Goal: Task Accomplishment & Management: Complete application form

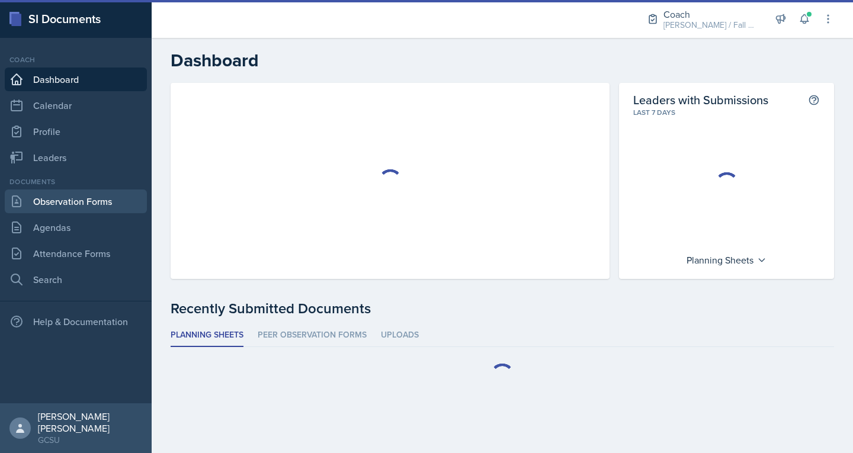
click at [91, 210] on link "Observation Forms" at bounding box center [76, 202] width 142 height 24
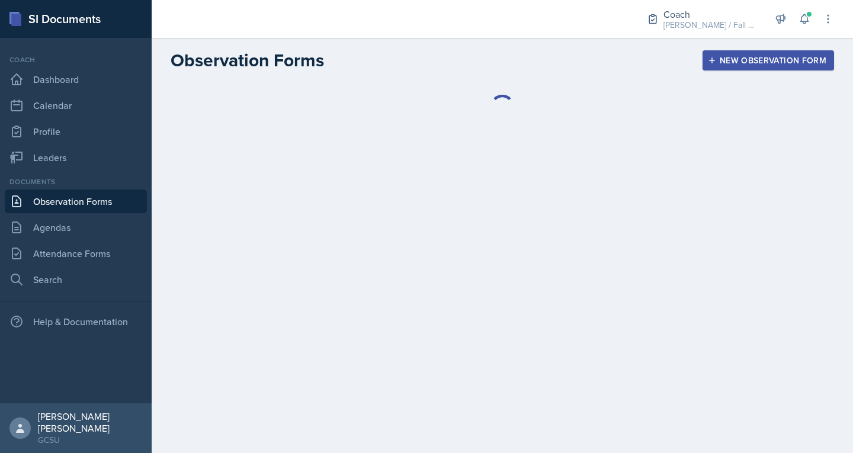
click at [792, 60] on div "New Observation Form" at bounding box center [768, 60] width 116 height 9
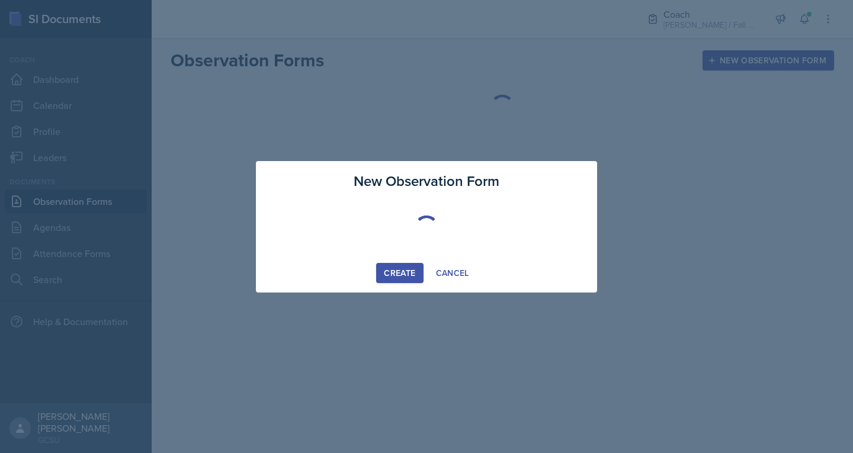
click at [404, 272] on div "Create" at bounding box center [399, 272] width 31 height 9
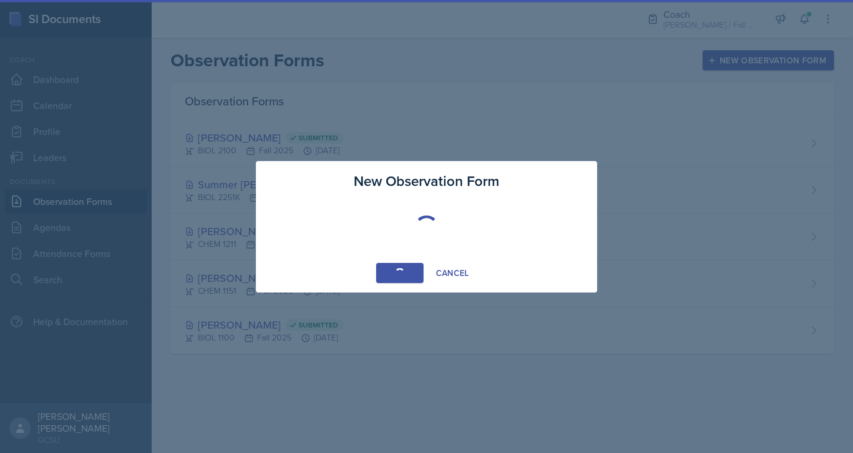
select select "d92ca80c-b3ce-46cf-a319-99573521c599"
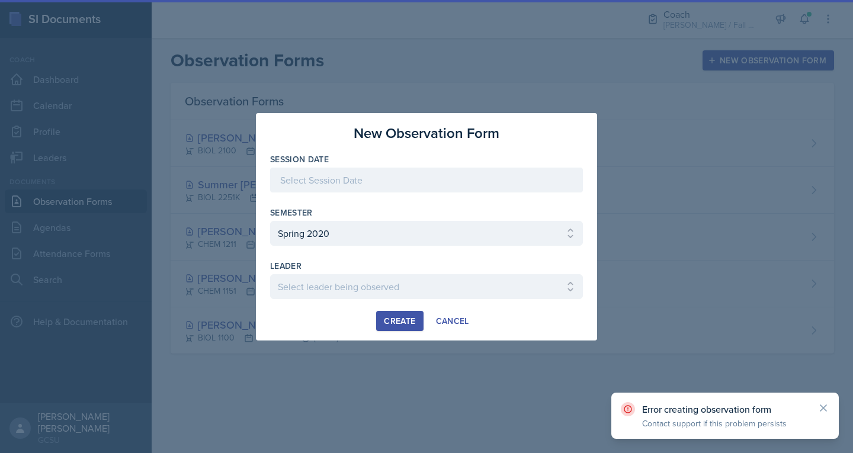
click at [359, 177] on div at bounding box center [426, 180] width 313 height 25
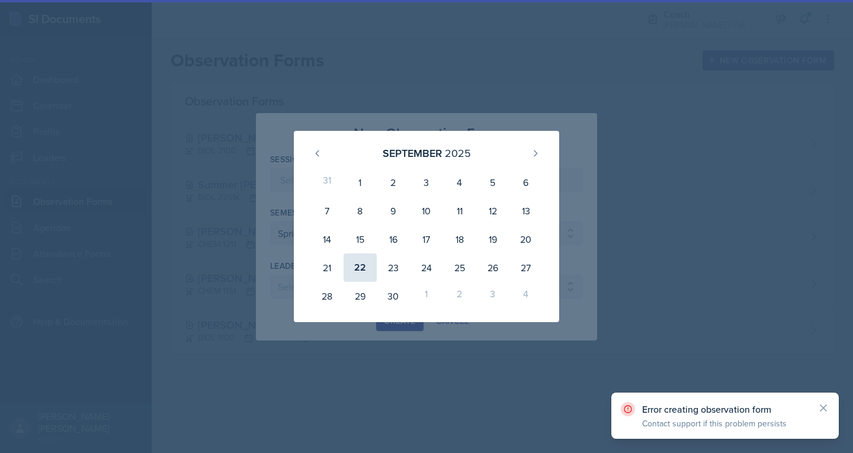
click at [361, 266] on div "22" at bounding box center [359, 267] width 33 height 28
type input "[DATE]"
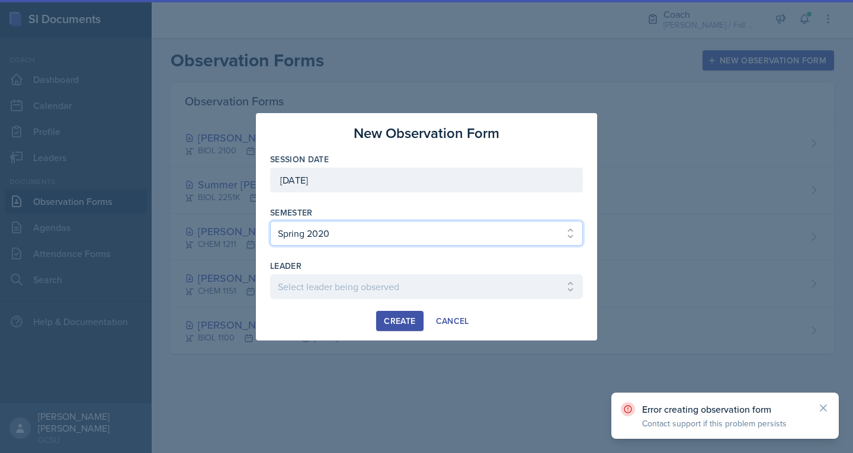
click at [358, 227] on select "Select semester All Spring 2020 Fall 2023 Spring 2019 Spring 2018 Fall 2017 Spr…" at bounding box center [426, 233] width 313 height 25
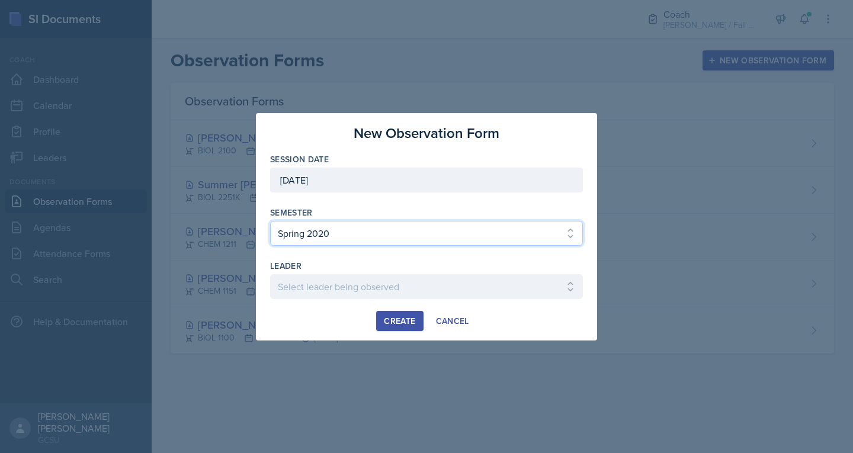
select select "986fdc3e-2246-4ffd-9cb8-78666de4ebed"
click at [270, 221] on select "Select semester All Spring 2020 Fall 2023 Spring 2019 Spring 2018 Fall 2017 Spr…" at bounding box center [426, 233] width 313 height 25
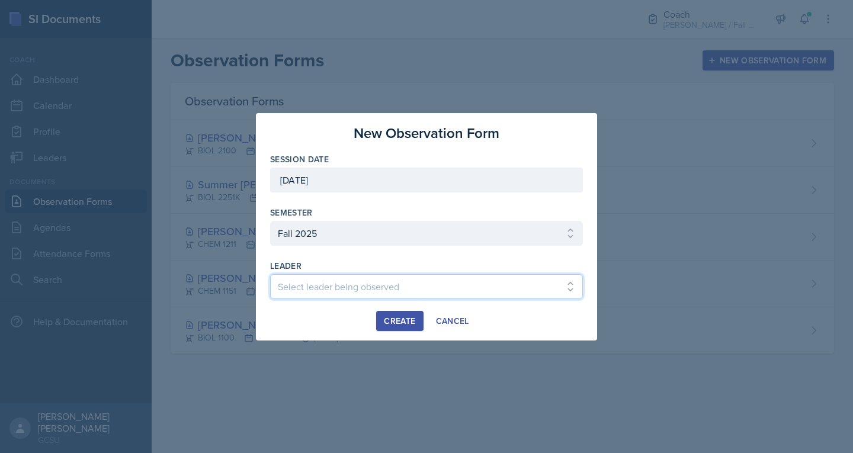
click at [292, 289] on select "Select leader being observed [PERSON_NAME] / MATH 1113 / [PERSON_NAME] [PERSON_…" at bounding box center [426, 286] width 313 height 25
select select "cd0b86f3-6f7e-4650-98cb-a916b8898a28"
click at [270, 274] on select "Select leader being observed [PERSON_NAME] / MATH 1113 / [PERSON_NAME] [PERSON_…" at bounding box center [426, 286] width 313 height 25
click at [399, 316] on div "Create" at bounding box center [399, 320] width 31 height 9
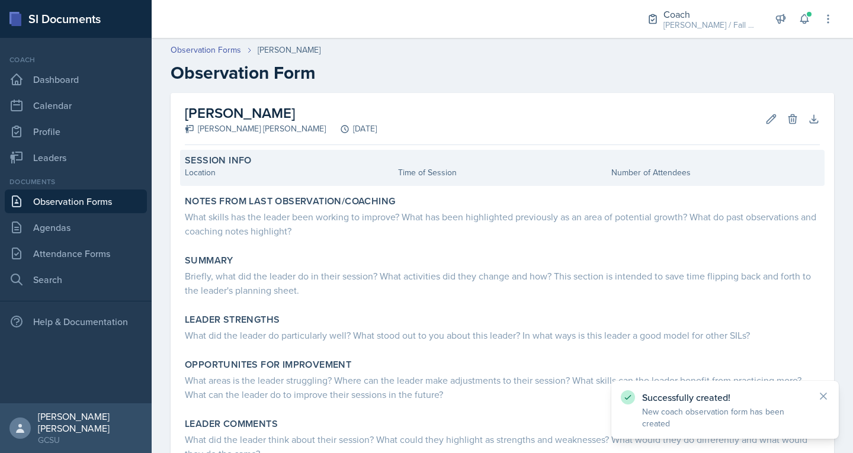
click at [254, 175] on div "Location" at bounding box center [289, 172] width 208 height 12
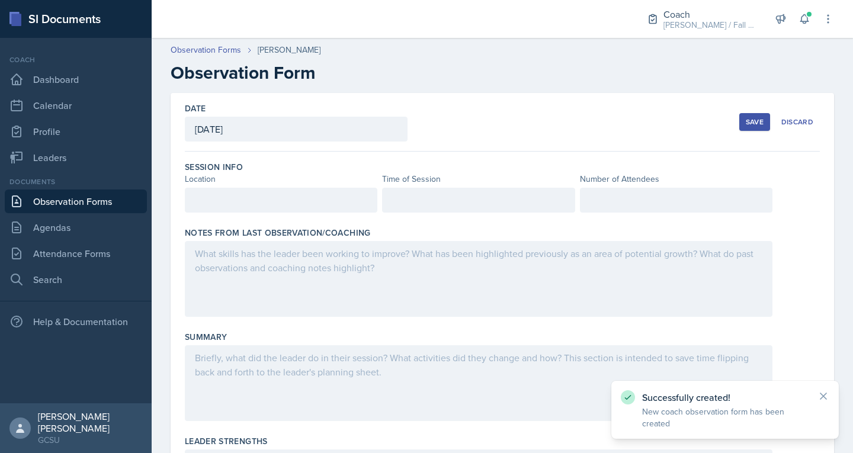
click at [243, 192] on div at bounding box center [281, 200] width 192 height 25
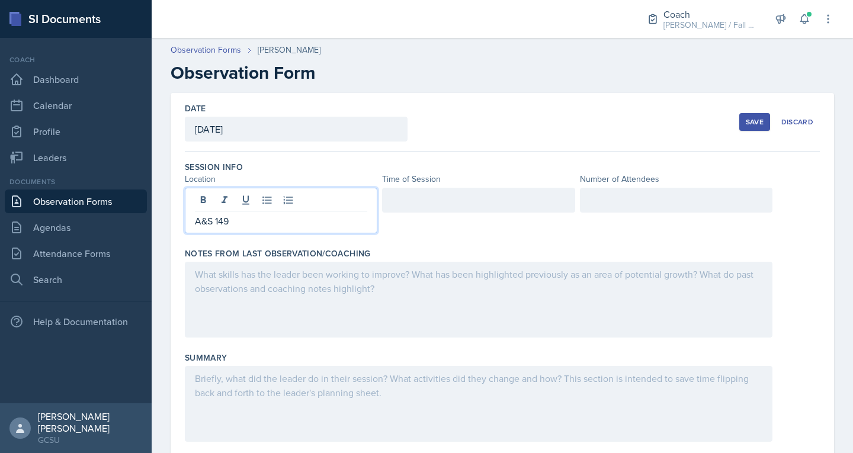
click at [454, 206] on div at bounding box center [478, 200] width 192 height 25
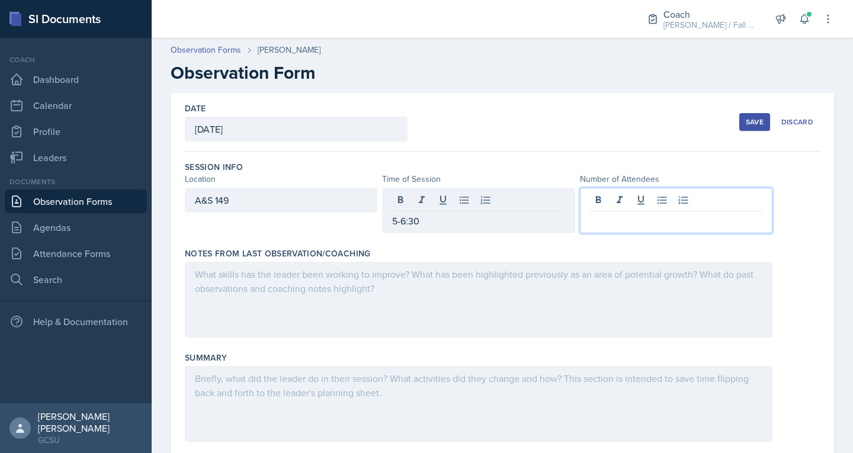
click at [637, 203] on div at bounding box center [676, 211] width 192 height 46
click at [432, 276] on div at bounding box center [478, 300] width 587 height 76
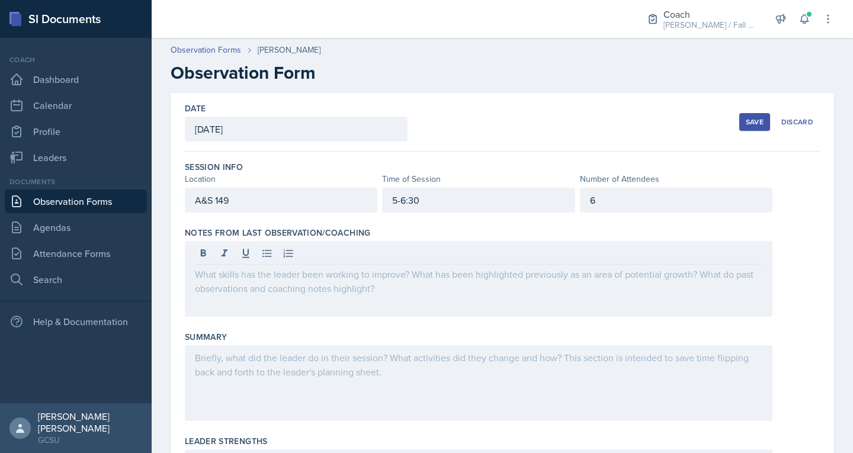
click at [258, 296] on div at bounding box center [478, 279] width 587 height 76
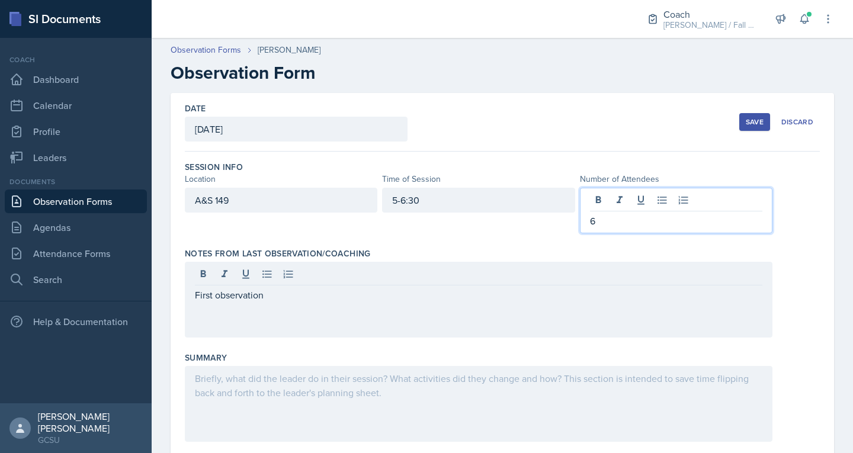
click at [602, 205] on div "6" at bounding box center [676, 211] width 192 height 46
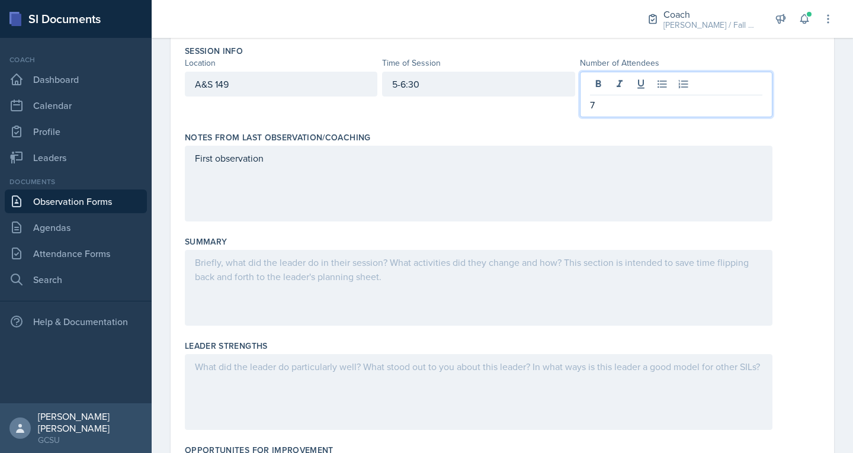
scroll to position [113, 0]
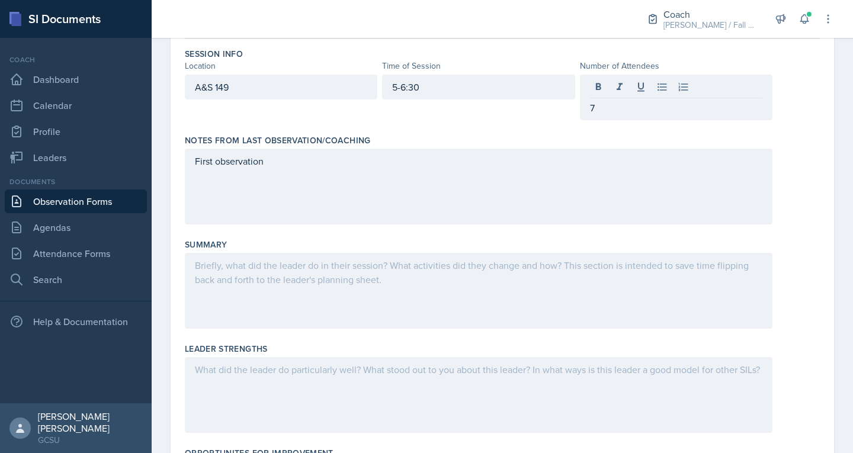
click at [321, 285] on div at bounding box center [478, 291] width 587 height 76
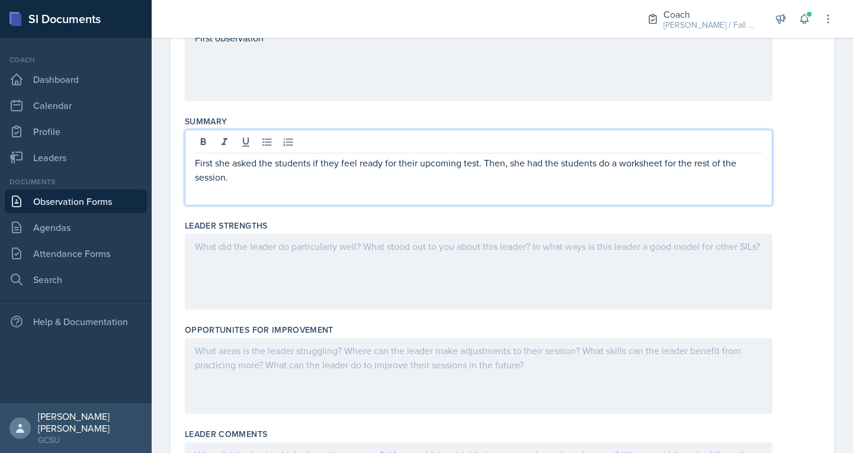
scroll to position [216, 0]
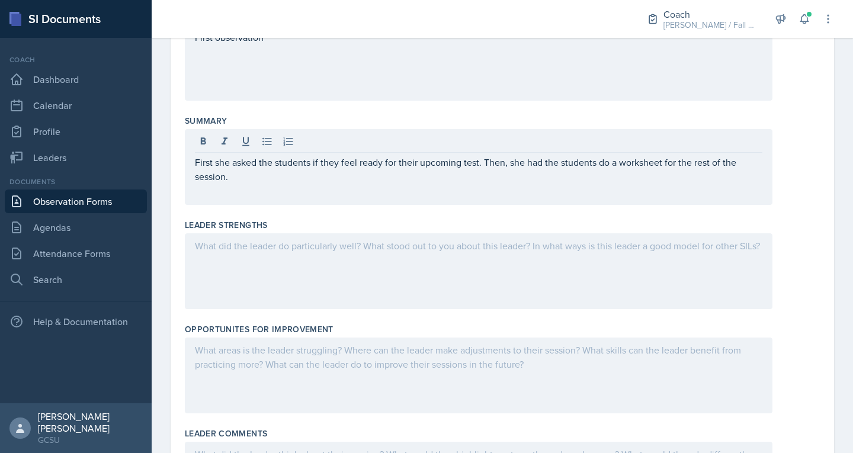
click at [255, 205] on div "Summary First she asked the students if they feel ready for their upcoming test…" at bounding box center [502, 162] width 635 height 104
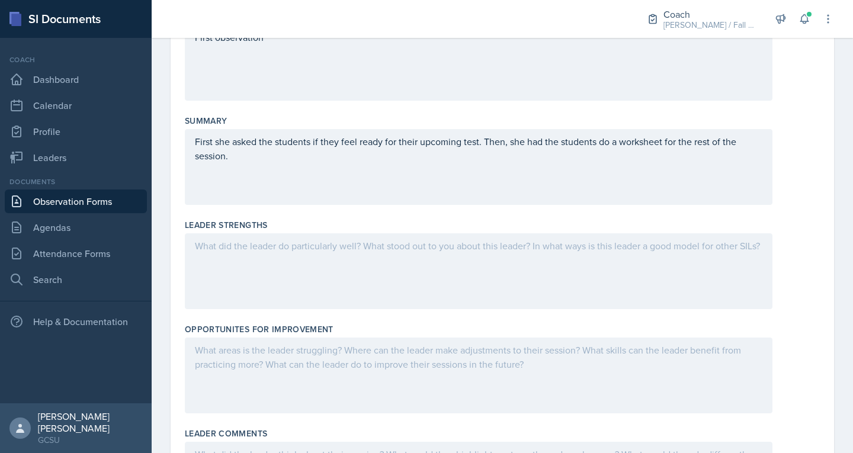
click at [256, 246] on div at bounding box center [478, 271] width 587 height 76
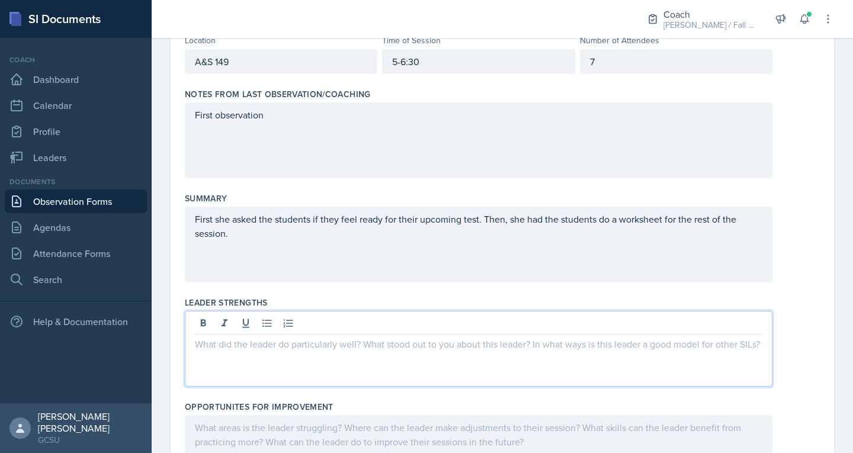
scroll to position [0, 0]
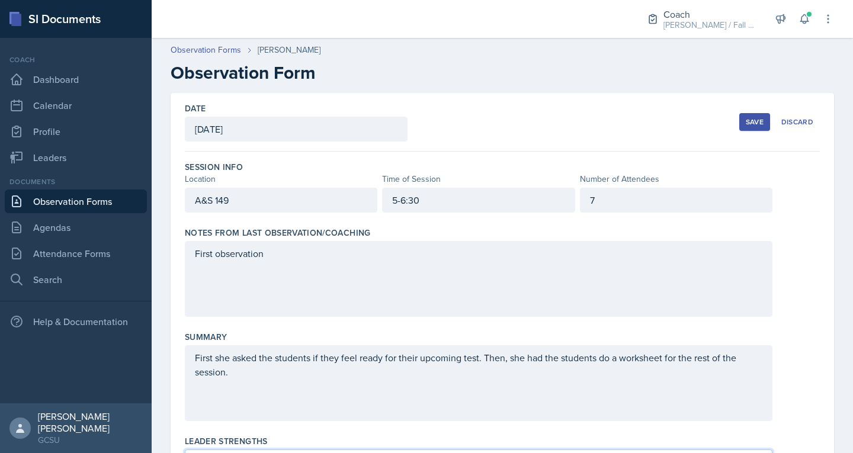
click at [609, 194] on div "7" at bounding box center [676, 200] width 192 height 25
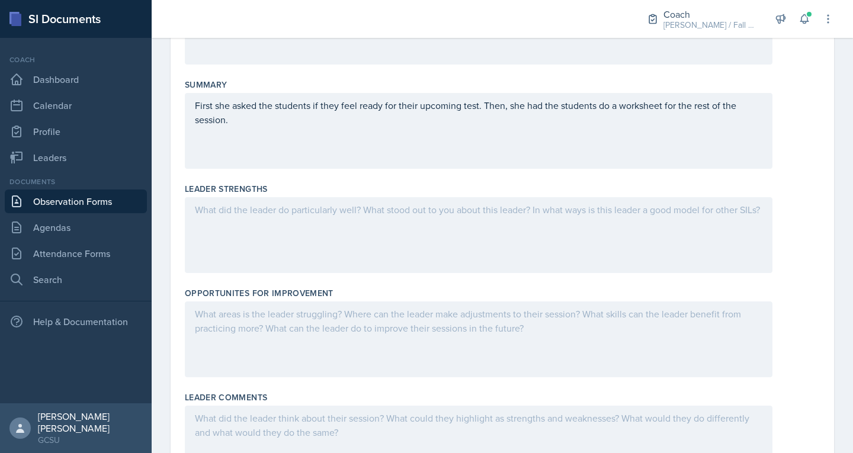
click at [290, 328] on div at bounding box center [478, 339] width 587 height 76
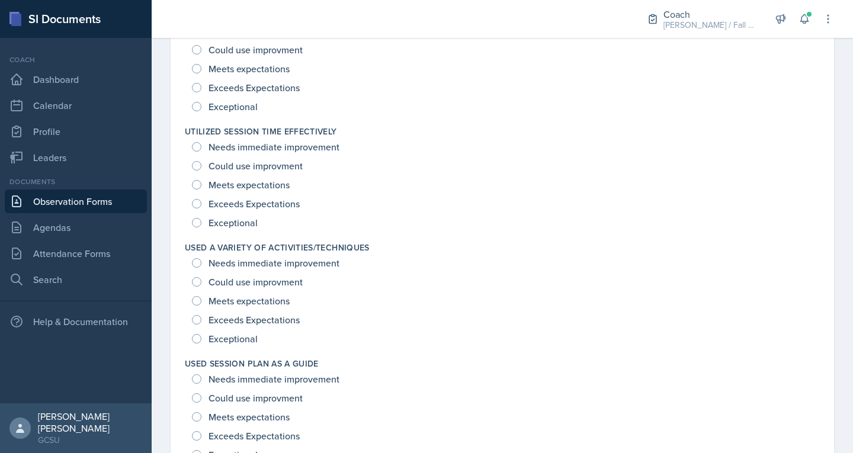
scroll to position [1546, 0]
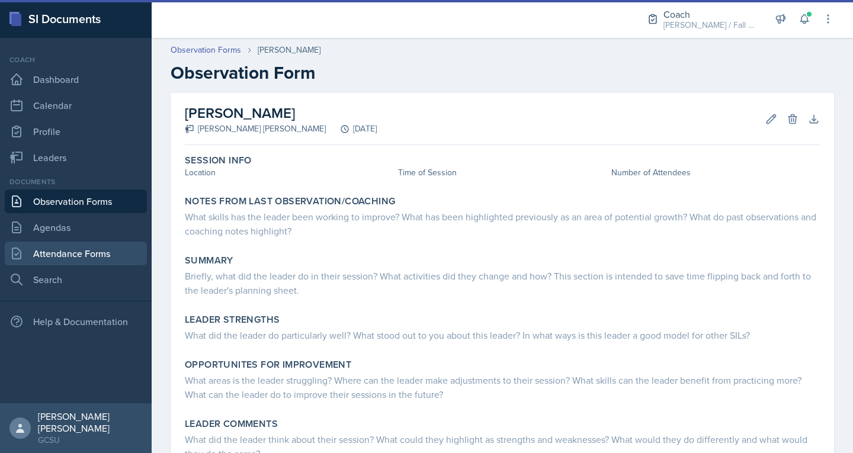
click at [62, 242] on link "Attendance Forms" at bounding box center [76, 254] width 142 height 24
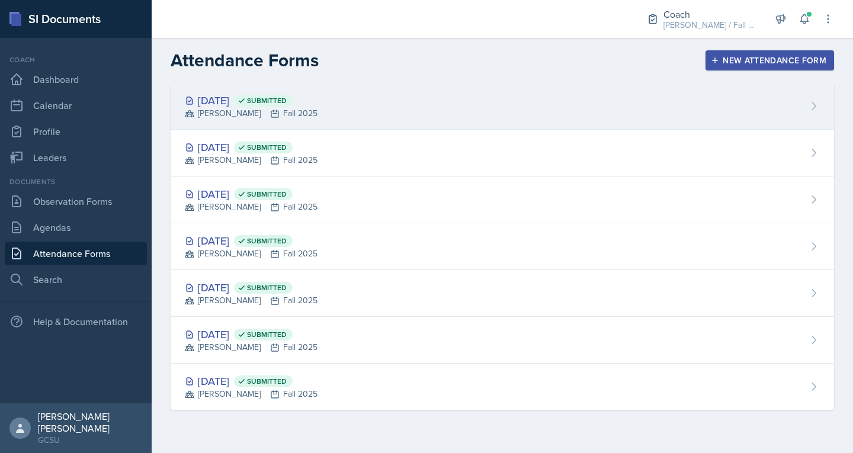
click at [261, 110] on div "[PERSON_NAME] Fall 2025" at bounding box center [251, 113] width 133 height 12
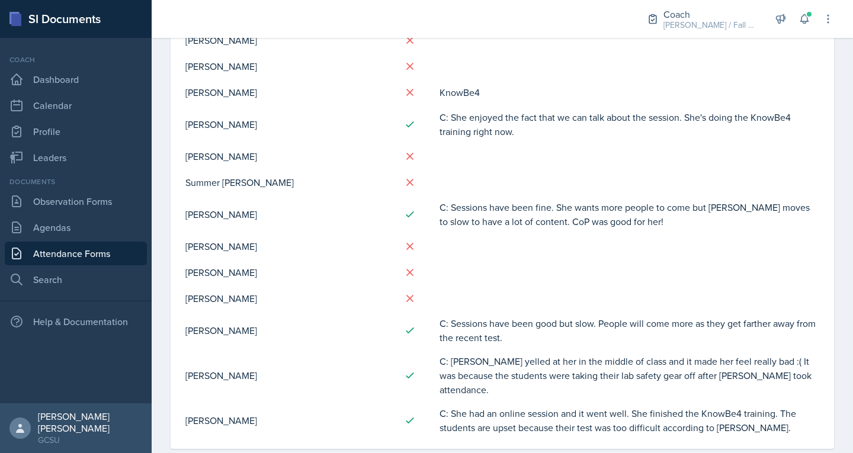
scroll to position [657, 0]
click at [66, 252] on link "Attendance Forms" at bounding box center [76, 254] width 142 height 24
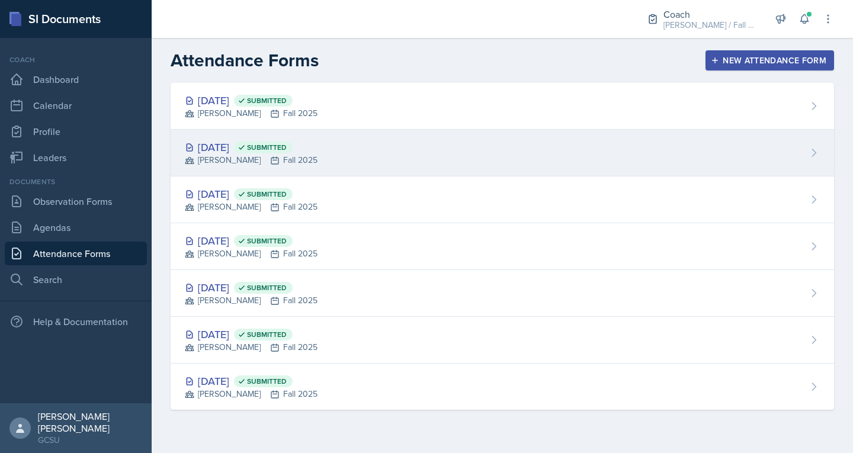
click at [240, 146] on div "[DATE] Submitted" at bounding box center [251, 147] width 133 height 16
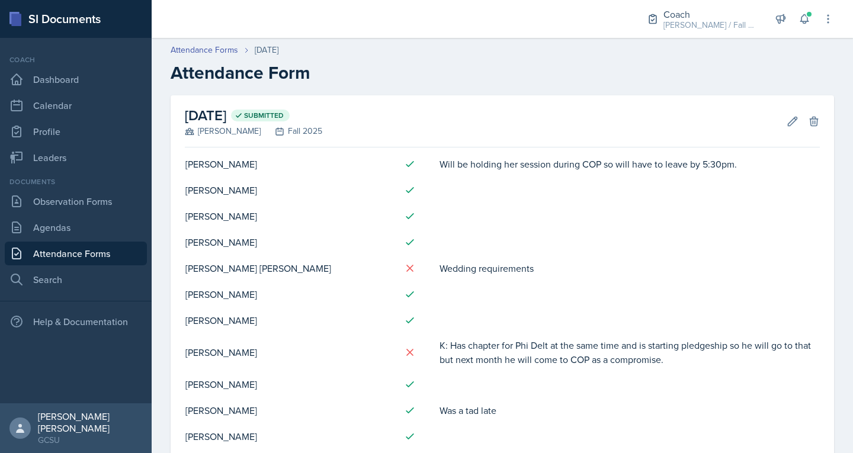
click at [79, 249] on link "Attendance Forms" at bounding box center [76, 254] width 142 height 24
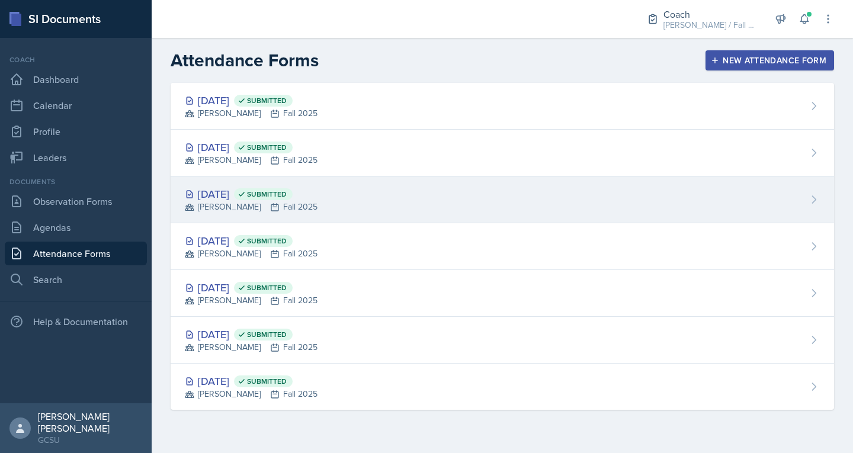
click at [232, 201] on div "Sep 15th, 2025 Submitted" at bounding box center [251, 194] width 133 height 16
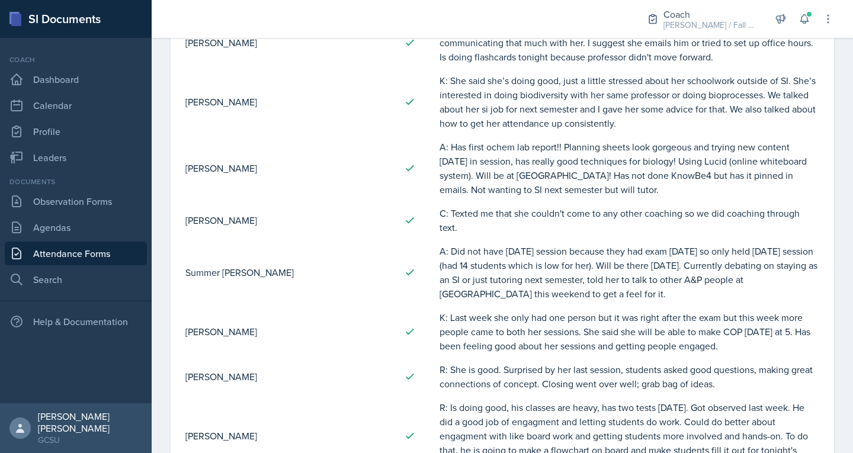
scroll to position [1102, 0]
click at [45, 159] on link "Leaders" at bounding box center [76, 158] width 142 height 24
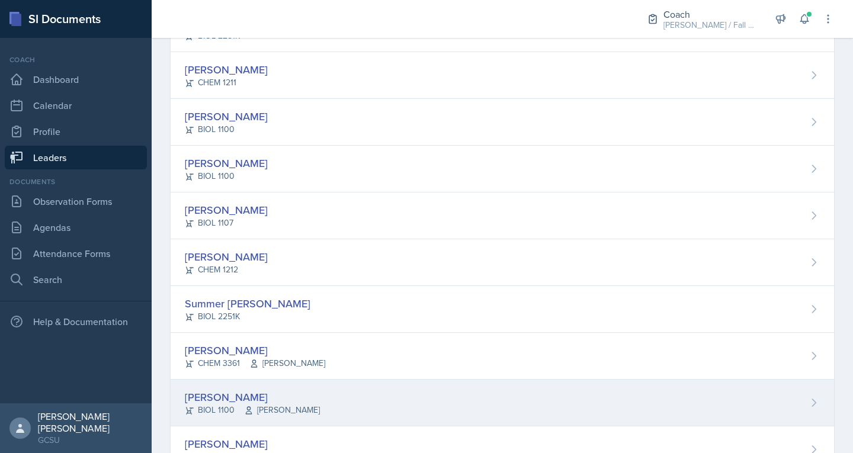
scroll to position [945, 0]
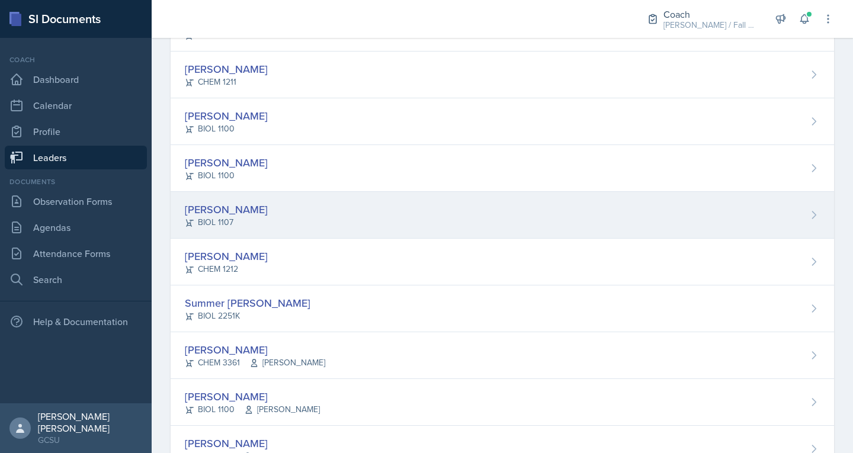
click at [209, 218] on div "BIOL 1107" at bounding box center [226, 222] width 83 height 12
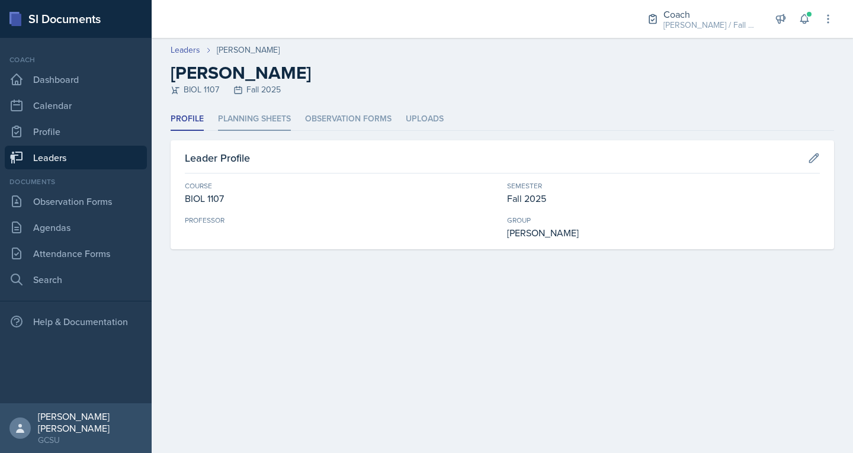
click at [277, 116] on li "Planning Sheets" at bounding box center [254, 119] width 73 height 23
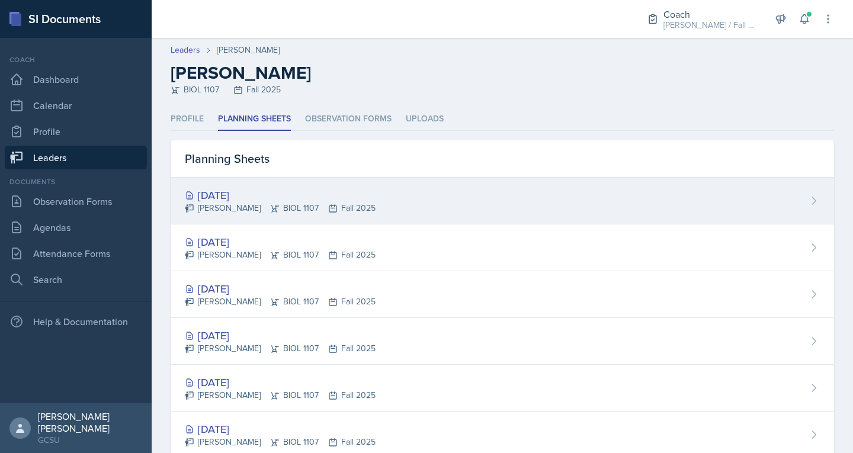
click at [269, 194] on div "[DATE]" at bounding box center [280, 195] width 191 height 16
